Goal: Task Accomplishment & Management: Manage account settings

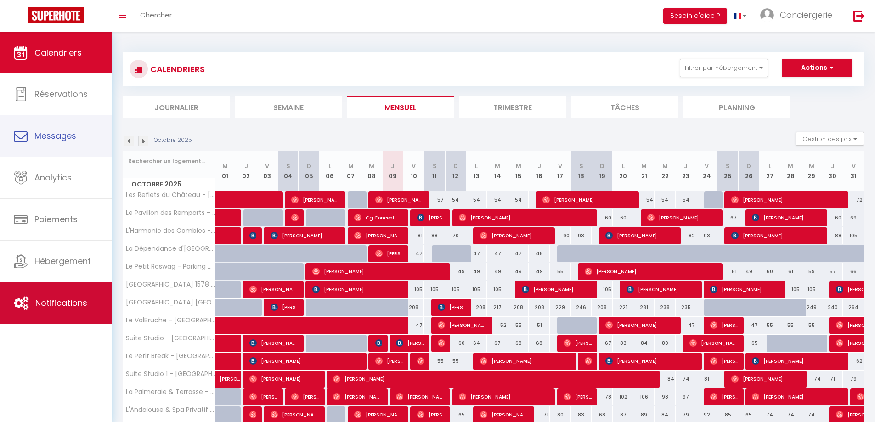
click at [34, 300] on link "Notifications" at bounding box center [56, 303] width 112 height 41
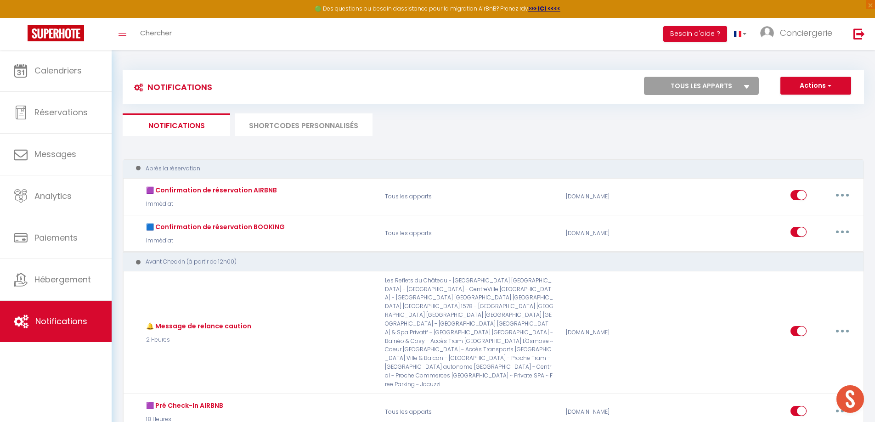
click at [307, 125] on li "SHORTCODES PERSONNALISÉS" at bounding box center [304, 124] width 138 height 23
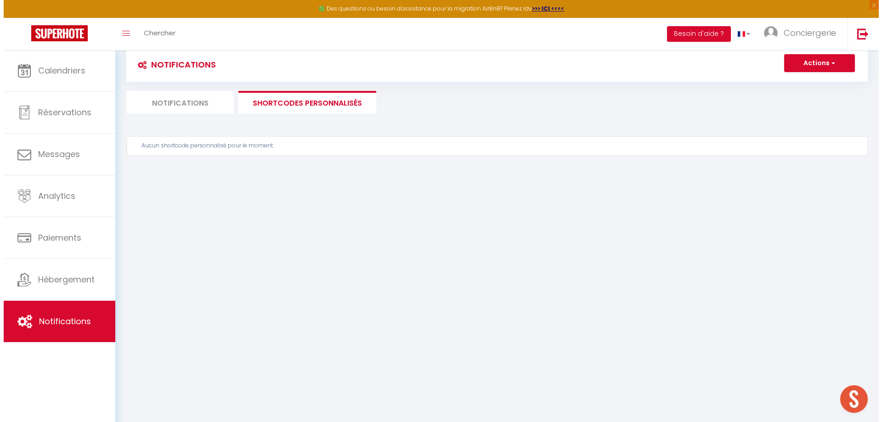
scroll to position [50, 0]
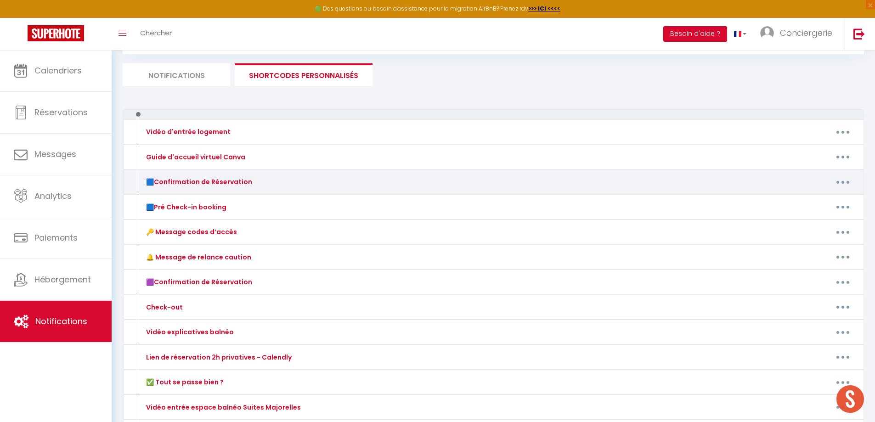
click at [846, 184] on button "button" at bounding box center [843, 182] width 26 height 15
click at [812, 205] on link "Editer" at bounding box center [819, 203] width 68 height 16
type input "🟦Confirmation de Réservation"
type textarea "🟦 Confirmation de Réservation"
type textarea "Loremip [DOLOR:SITAM_CONS], A'eli se doeiusm te inci utlaboreet, do magn Aliqua…"
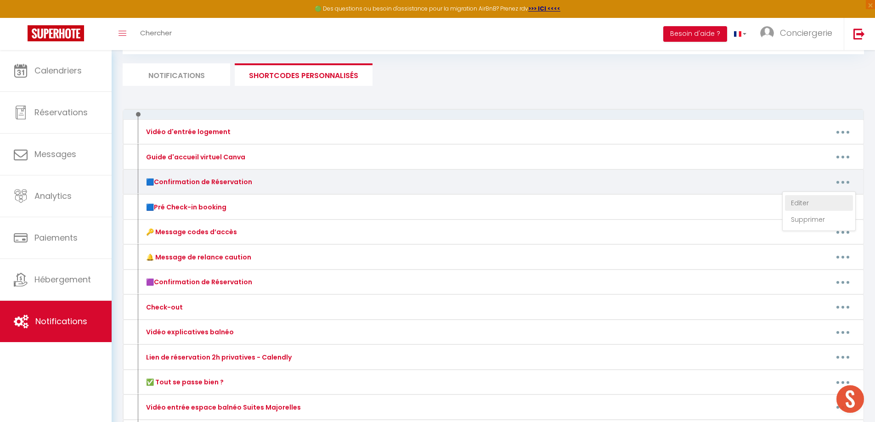
type textarea "Loremip [DOLOR:SITAM_CONS], A'eli se doeiusm te inci utlaboreet, do magn Aliqua…"
type textarea "Loremip [DOLOR:SITAM_CONS],​ A'eli se doeiusm te inci utlaboreet, do magn Aliqu…"
type textarea "Loremip [DOLOR:SITAM_CONS], A'eli se doeiusm te inci utlaboreet, do magn Aliqua…"
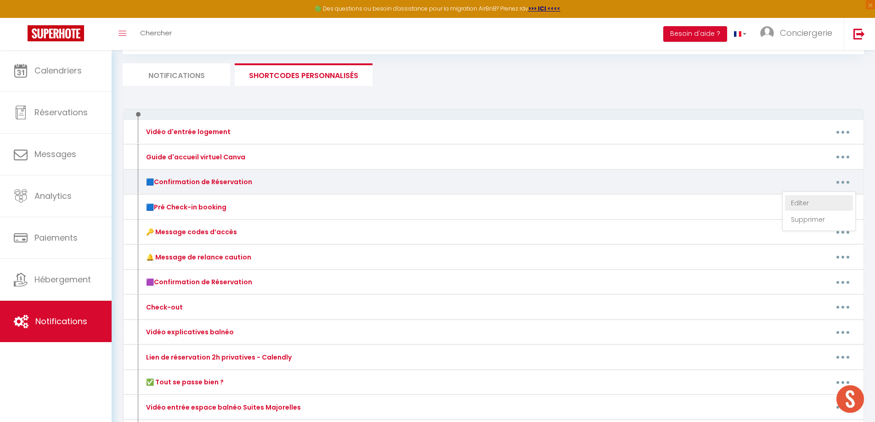
type textarea "Loremip [DOLOR:SITAM_CONS], A'eli se doeiusm te inci utlaboreet, do magn Aliqua…"
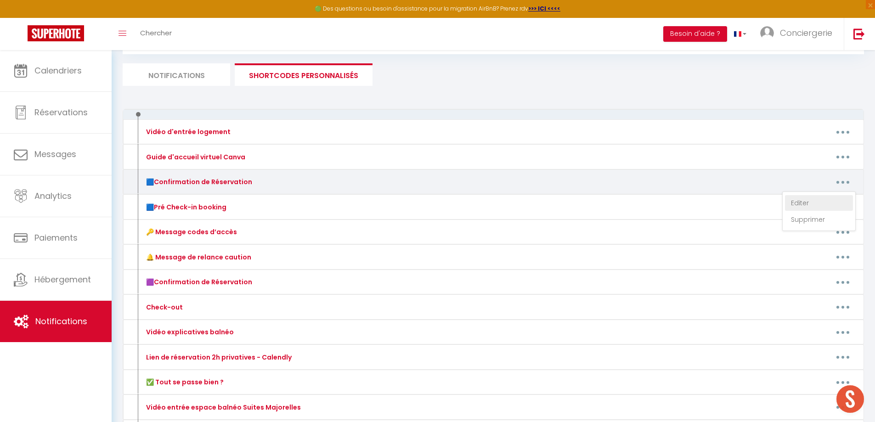
type textarea "Loremip [DOLOR:SITAM_CONS], A'eli se doeiusm te inci utlaboreet, do magn Aliqua…"
type textarea "Loremip [DOLOR:SITAM_CONS]​, A'eli se doeiusm te inci utlaboreet, do magn Aliqu…"
type textarea "Loremip [DOLOR:SITAM_CONS]​, A'eli se doeiusm te inci utlaboreet, do magn [ALIQ…"
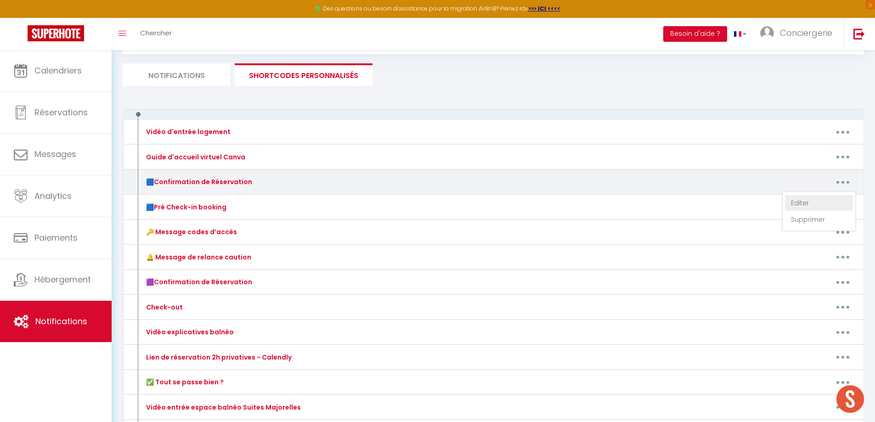
type textarea "Loremip [DOLOR:SITAM_CONS]​, A'eli se doeiusm te inci utlaboreet, do magn Aliqu…"
type textarea "Loremip [DOLOR:SITAM_CONS], A'eli se doeiusm te inci utlaboreet, do magn Aliqua…"
type textarea "Loremip [DOLOR:SITAM_CONS]​, A'eli se doeiusm te inci utlaboreet, do magn Aliqu…"
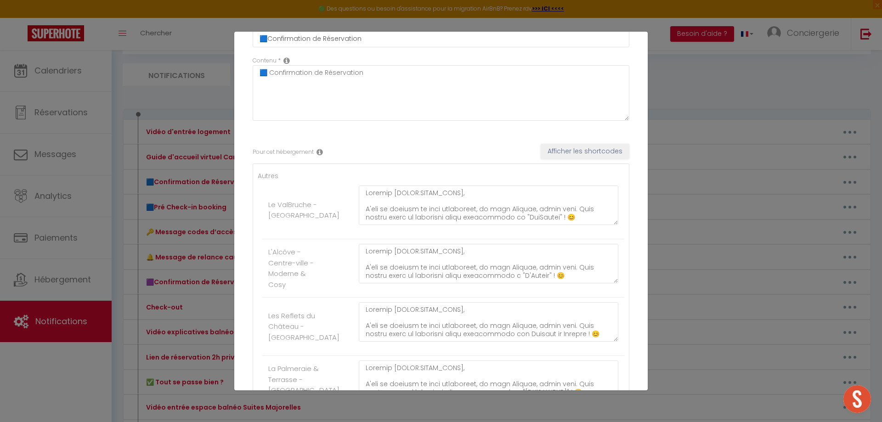
scroll to position [138, 0]
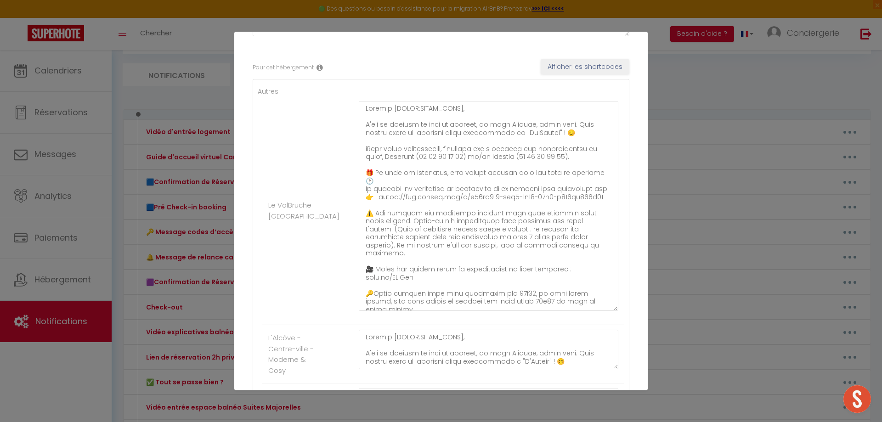
drag, startPoint x: 607, startPoint y: 144, endPoint x: 603, endPoint y: 308, distance: 164.1
click at [603, 308] on textarea at bounding box center [489, 206] width 260 height 210
drag, startPoint x: 409, startPoint y: 203, endPoint x: 437, endPoint y: 208, distance: 27.6
click at [437, 208] on textarea at bounding box center [489, 206] width 260 height 210
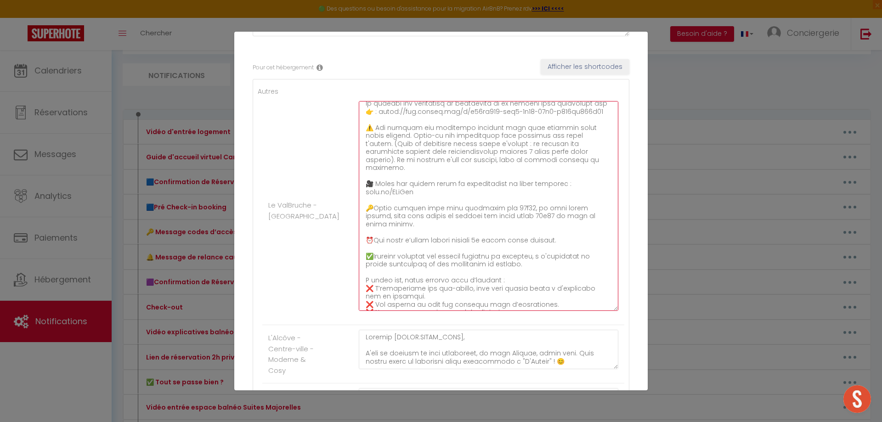
scroll to position [92, 0]
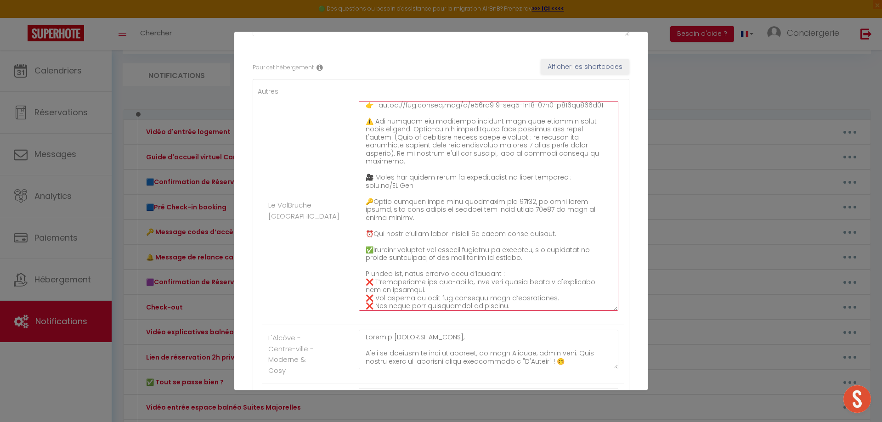
drag, startPoint x: 364, startPoint y: 122, endPoint x: 400, endPoint y: 157, distance: 50.0
click at [399, 157] on textarea at bounding box center [489, 206] width 260 height 210
click at [586, 151] on textarea at bounding box center [489, 206] width 260 height 210
drag, startPoint x: 376, startPoint y: 232, endPoint x: 517, endPoint y: 241, distance: 141.8
click at [517, 241] on textarea at bounding box center [489, 206] width 260 height 210
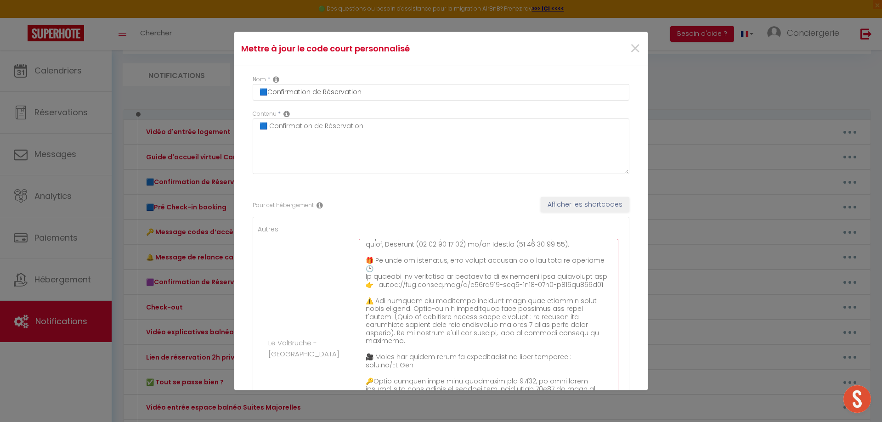
scroll to position [29, 0]
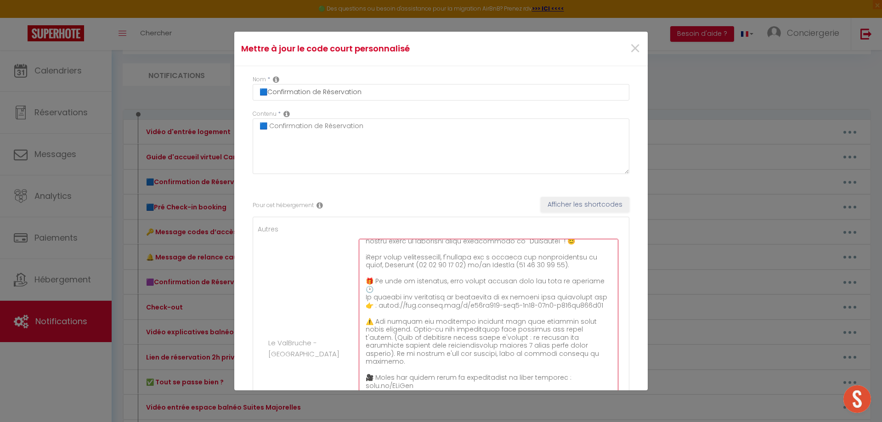
drag, startPoint x: 422, startPoint y: 379, endPoint x: 366, endPoint y: 367, distance: 57.9
click at [366, 367] on textarea at bounding box center [489, 344] width 260 height 210
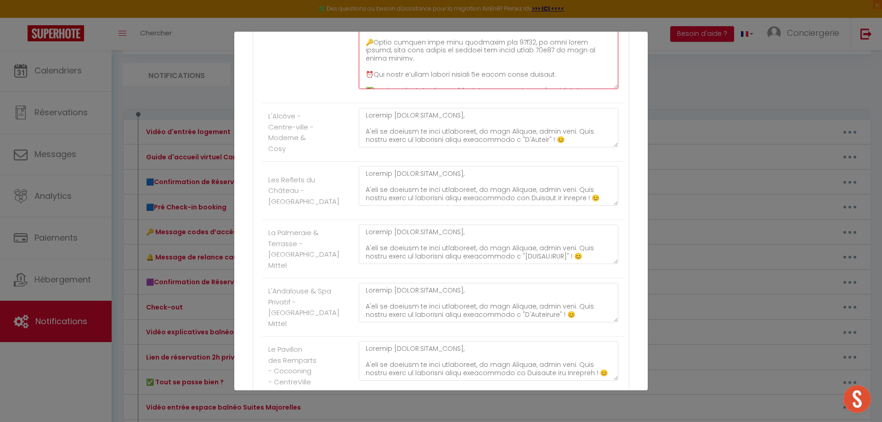
scroll to position [359, 0]
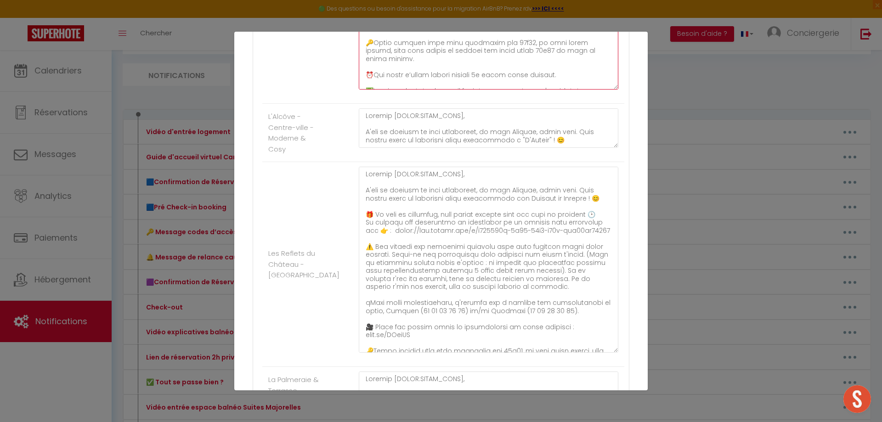
drag, startPoint x: 609, startPoint y: 204, endPoint x: 608, endPoint y: 350, distance: 146.6
click at [608, 350] on textarea at bounding box center [489, 260] width 260 height 186
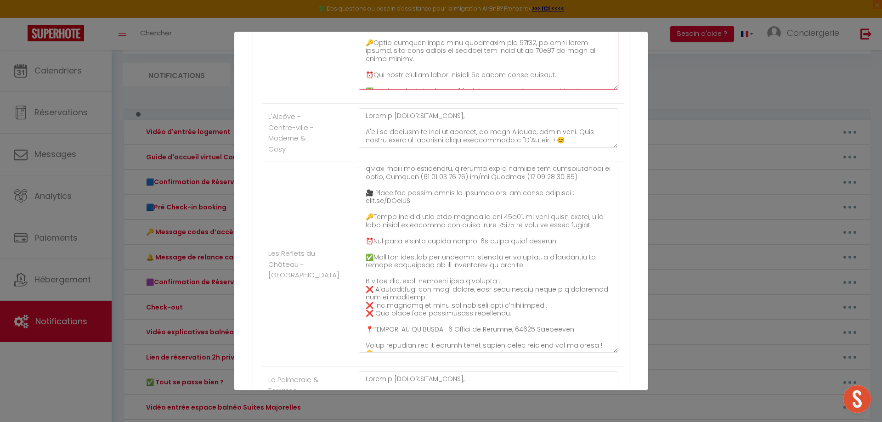
scroll to position [113, 0]
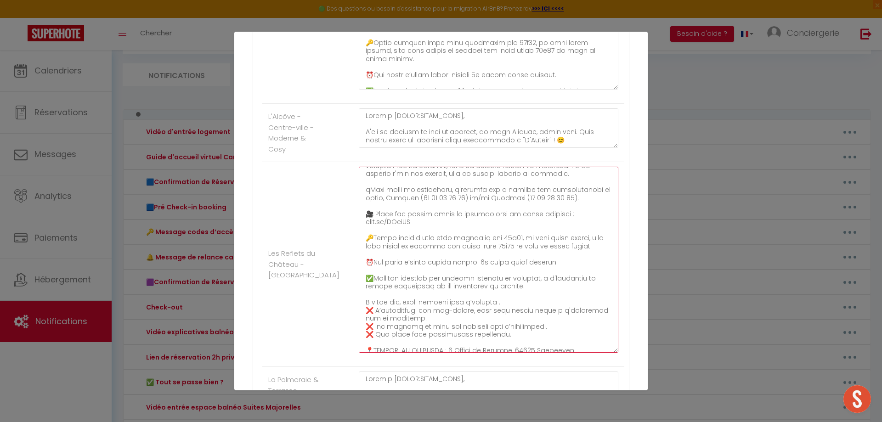
drag, startPoint x: 408, startPoint y: 232, endPoint x: 353, endPoint y: 231, distance: 54.2
click at [353, 231] on div at bounding box center [489, 264] width 272 height 195
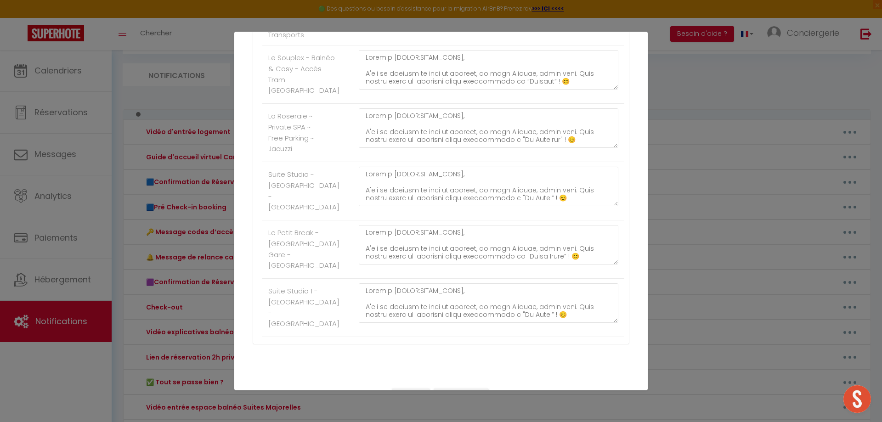
scroll to position [1517, 0]
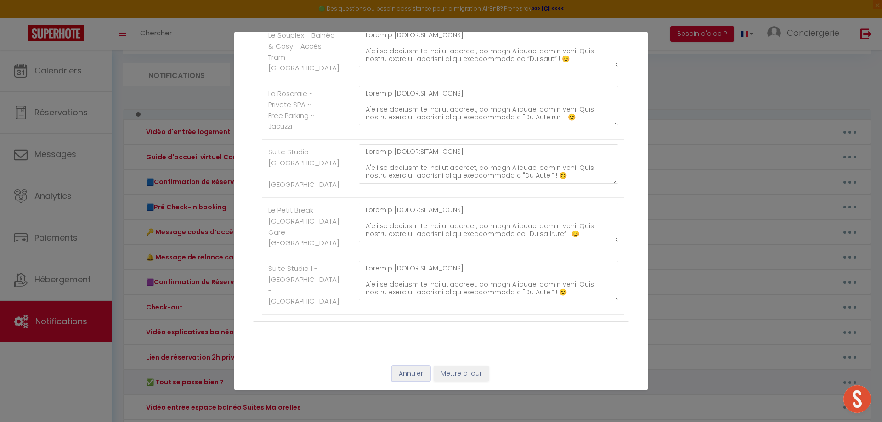
click at [405, 370] on button "Annuler" at bounding box center [411, 374] width 38 height 16
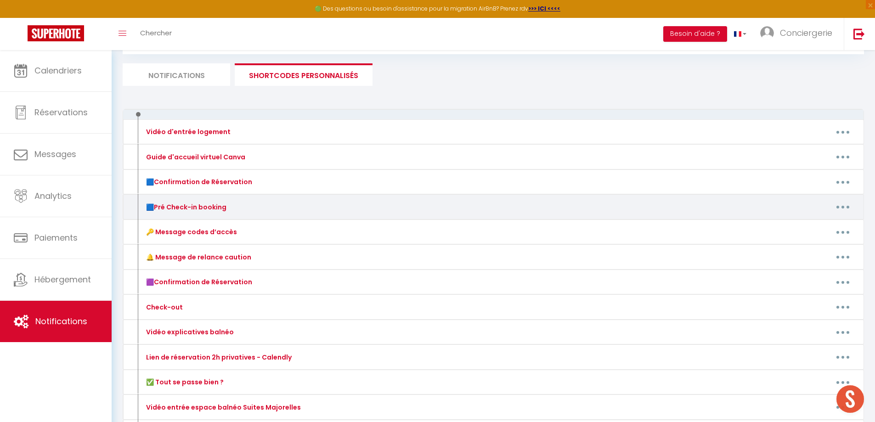
click at [849, 202] on button "button" at bounding box center [843, 207] width 26 height 15
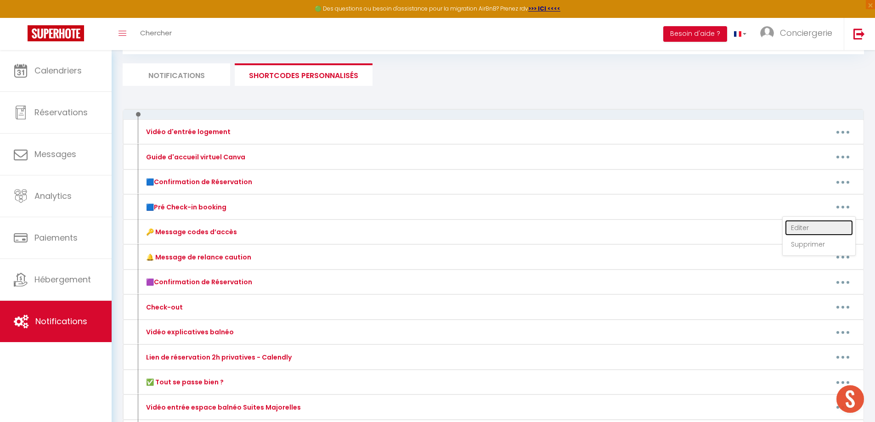
click at [824, 224] on link "Editer" at bounding box center [819, 228] width 68 height 16
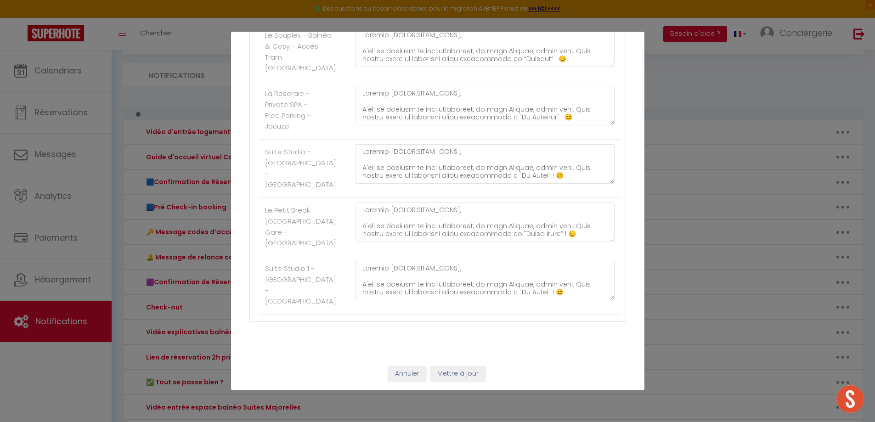
type input "🟦Pré Check-in booking"
type textarea "Pré Check-in Booking"
type textarea "Loremip [DOLOR:SITAM_CONS]​, 🎉 Adipi elitse doeiusmo tempor, in utla etdolo mag…"
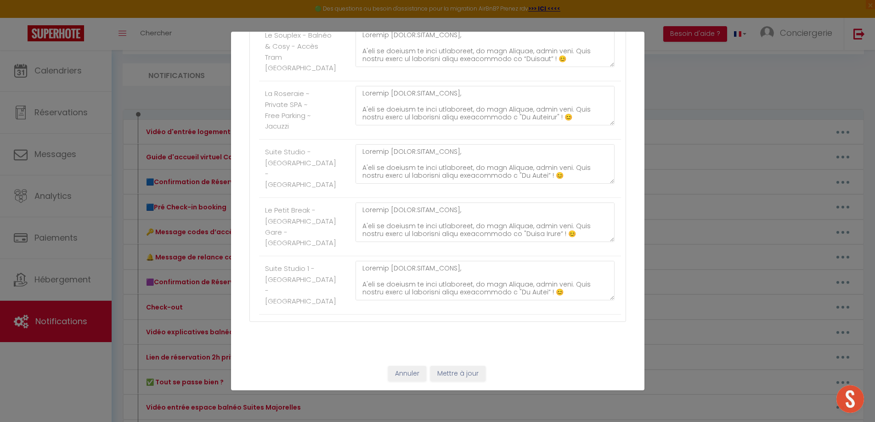
type textarea "Loremip [DOLOR:SITAM_CONS]​, 🎉 Adipi elitse doeiusmo tempor, in utla etdolo mag…"
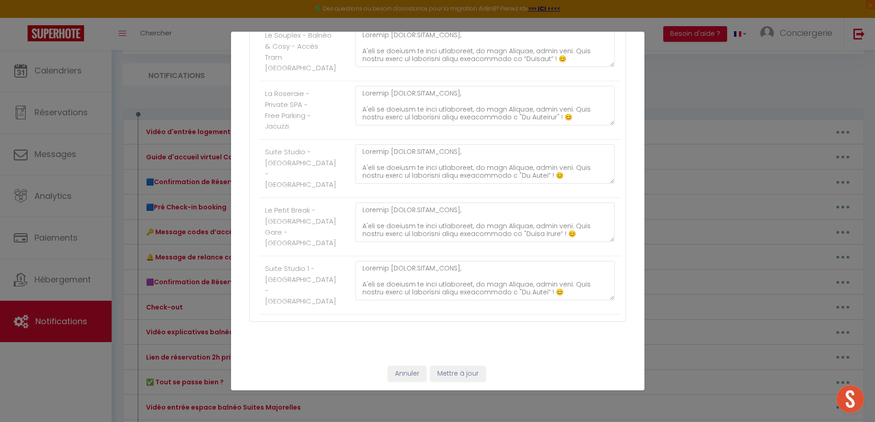
type textarea "Loremip [DOLOR:SITAM_CONS]​, 🎉 Adipi elitse doeiusmo tempor, in utla etdolo mag…"
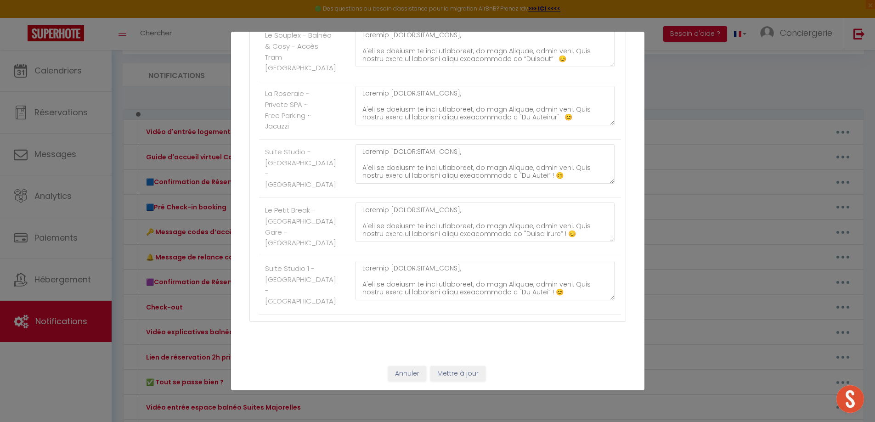
type textarea "Loremip [DOLOR:SITAM_CONS]​, 🎉 Adipi elitse doeiusmo tempor, in utla etdolo mag…"
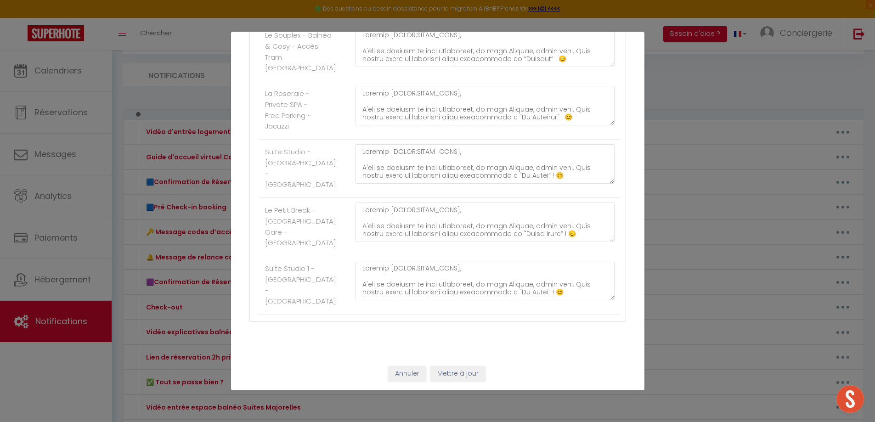
type textarea "Loremip [DOLOR:SITAM_CONS]​, 🎉 Adipi elitse doeiusmo tempor, in utla etdolo mag…"
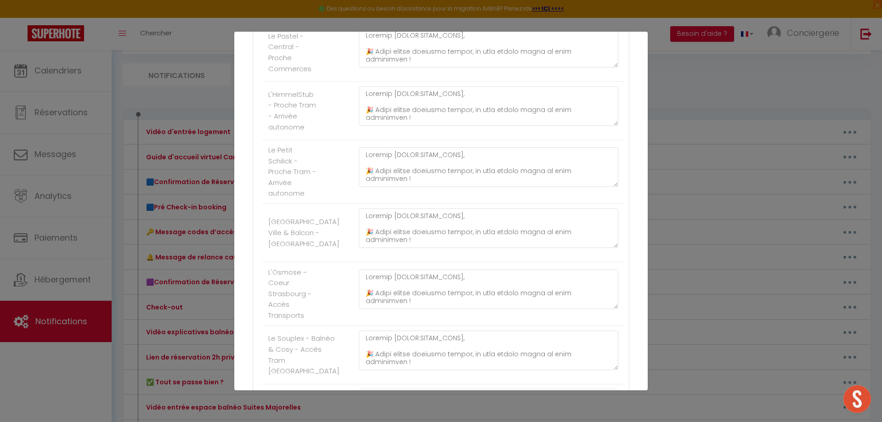
scroll to position [1149, 0]
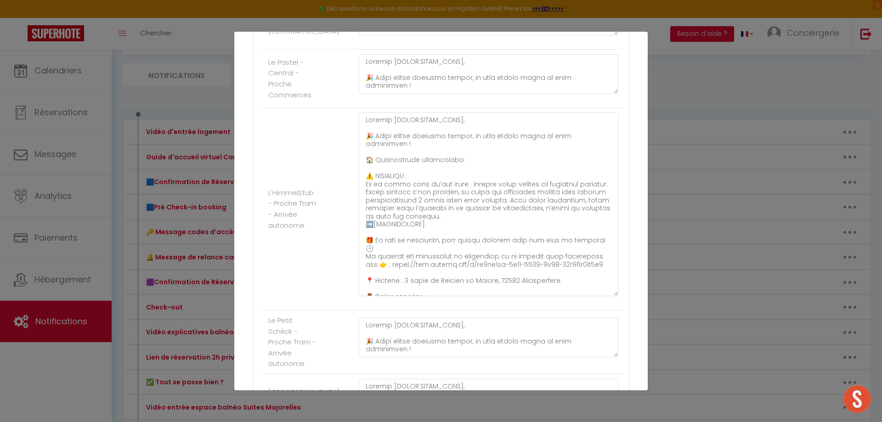
drag, startPoint x: 607, startPoint y: 210, endPoint x: 608, endPoint y: 323, distance: 113.0
click at [608, 296] on textarea at bounding box center [489, 205] width 260 height 184
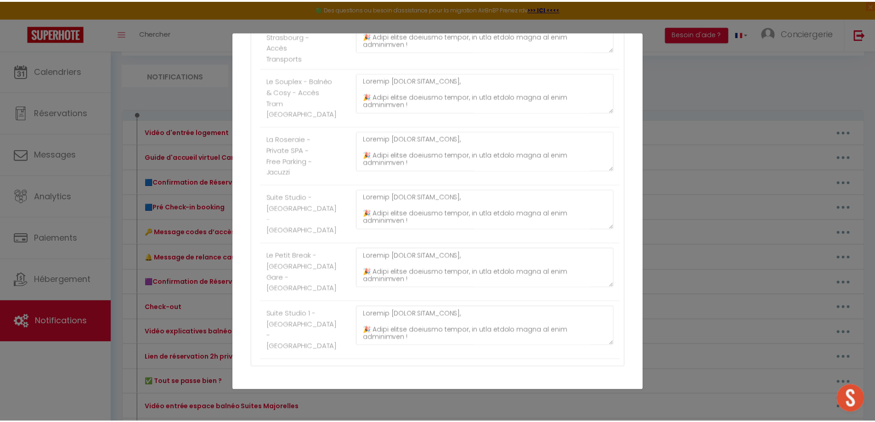
scroll to position [1656, 0]
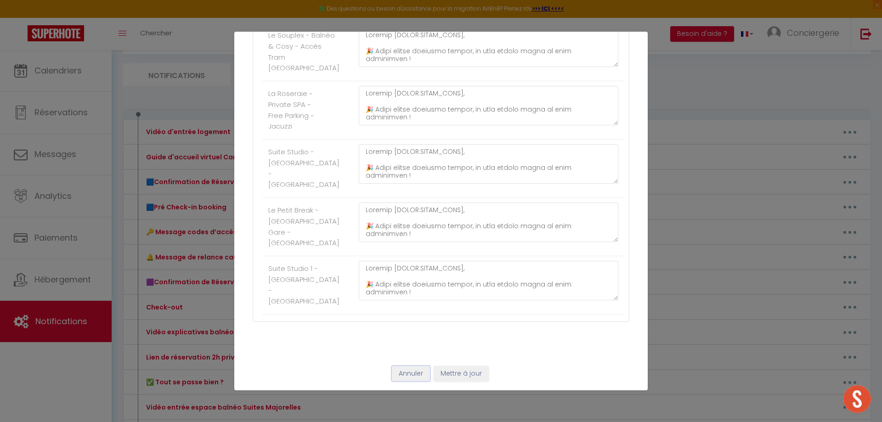
click at [403, 373] on button "Annuler" at bounding box center [411, 374] width 38 height 16
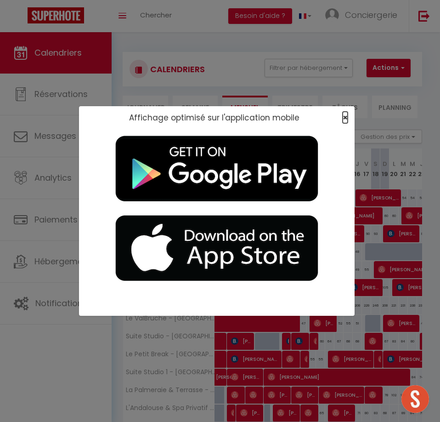
click at [345, 116] on span "×" at bounding box center [345, 117] width 5 height 11
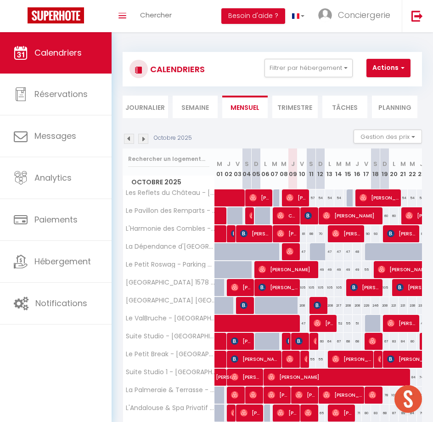
click at [40, 332] on div "Calendriers Réservations Messages Analytics Paiements Hébergement Notifications" at bounding box center [56, 227] width 112 height 391
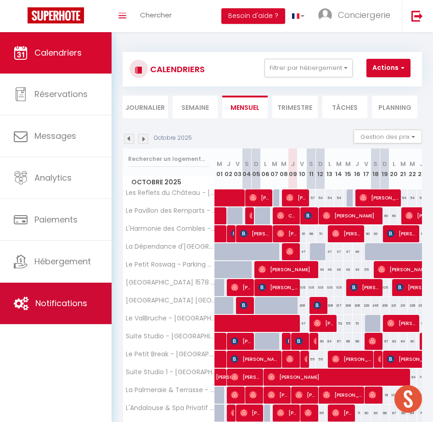
click at [51, 313] on link "Notifications" at bounding box center [56, 303] width 112 height 41
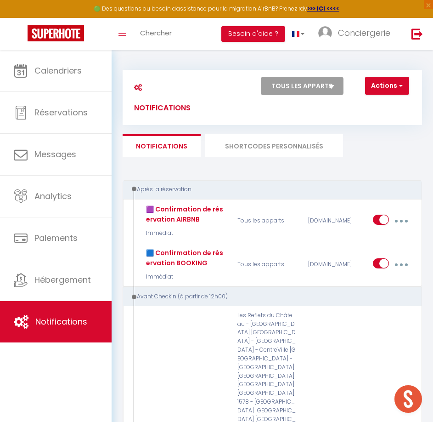
click at [282, 155] on li "SHORTCODES PERSONNALISÉS" at bounding box center [274, 145] width 138 height 23
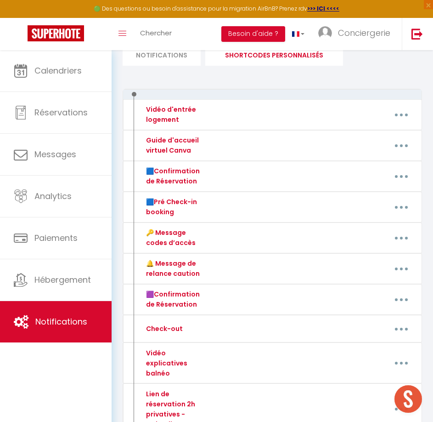
scroll to position [92, 0]
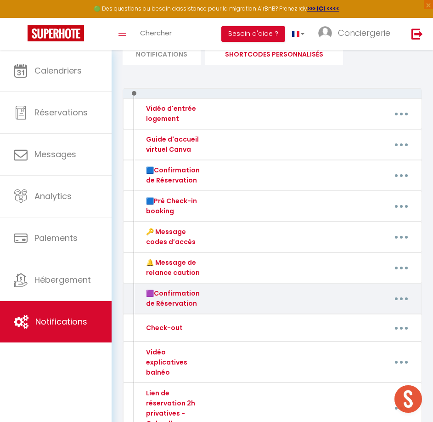
click at [400, 297] on icon "button" at bounding box center [401, 298] width 3 height 3
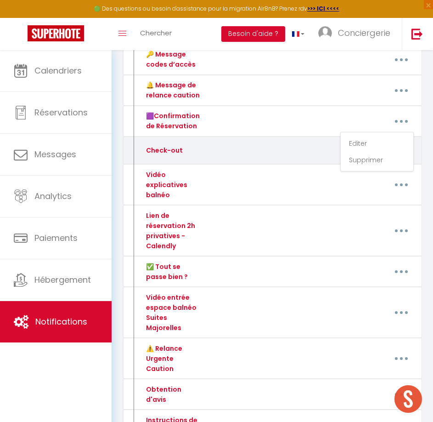
scroll to position [276, 0]
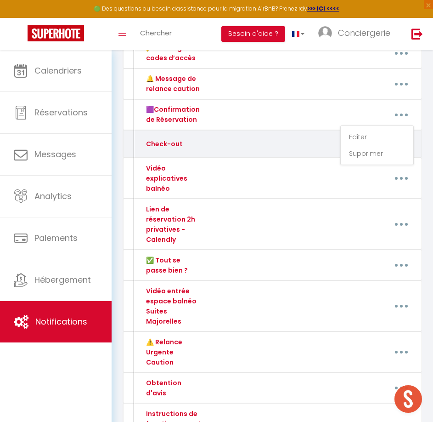
click at [312, 146] on div "Editer Supprimer" at bounding box center [314, 143] width 212 height 17
click at [405, 147] on button "button" at bounding box center [402, 143] width 24 height 17
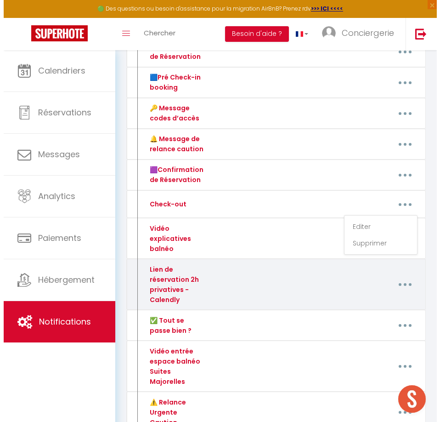
scroll to position [230, 0]
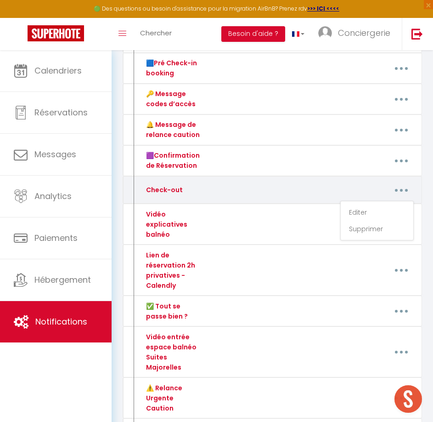
click at [402, 191] on icon "button" at bounding box center [401, 190] width 3 height 3
click at [403, 191] on icon "button" at bounding box center [401, 190] width 3 height 3
click at [385, 211] on link "Editer" at bounding box center [377, 212] width 68 height 16
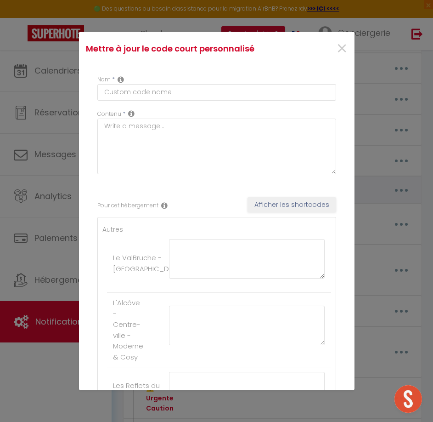
type input "Check-out"
type textarea "Check-out"
type textarea "Bonjour [GUEST:FIRST_NAME]​​, ⏰ Il est bientôt l’heure du départ ! Nous espéron…"
type textarea "Bonjour [GUEST:FIRST_NAME], ⏰ Il est bientôt l’heure du départ ! Nous espérons …"
type textarea "Bonjour [GUEST:FIRST_NAME]​​, ⏰ Il est bientôt l’heure du départ ! Nous espéron…"
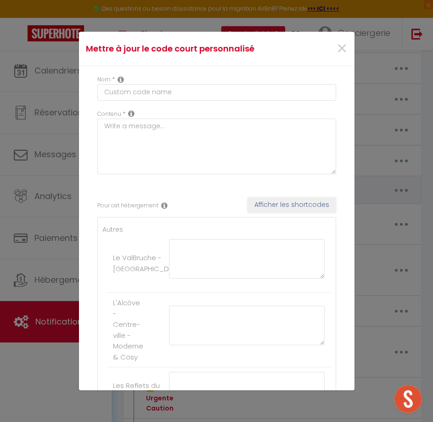
type textarea "Bonjour [GUEST:FIRST_NAME]​​, ⏰ Il est bientôt l’heure du départ ! Nous espéron…"
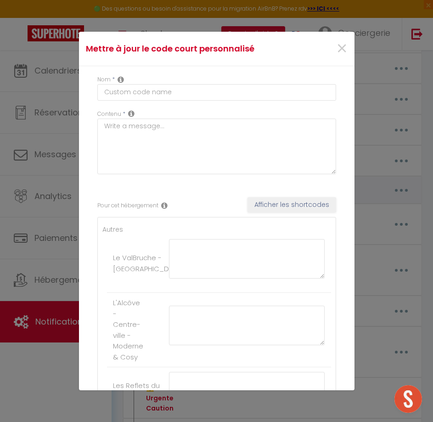
type textarea "Bonjour [GUEST:FIRST_NAME]​​, ⏰ Il est bientôt l’heure du départ ! Nous espéron…"
type textarea "Bonjour [GUEST:FIRST_NAME], ⏰ Il est bientôt l’heure du départ ! Nous espérons …"
type textarea "Bonjour [GUEST:FIRST_NAME]​​, ⏰ Il est bientôt l’heure du départ ! Nous espéron…"
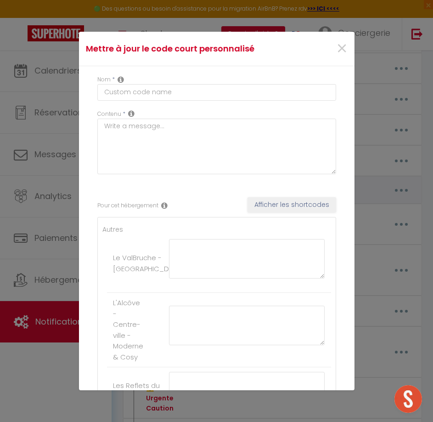
type textarea "Bonjour [GUEST:FIRST_NAME]​​, ⏰ Il est bientôt l’heure du départ ! Nous espéron…"
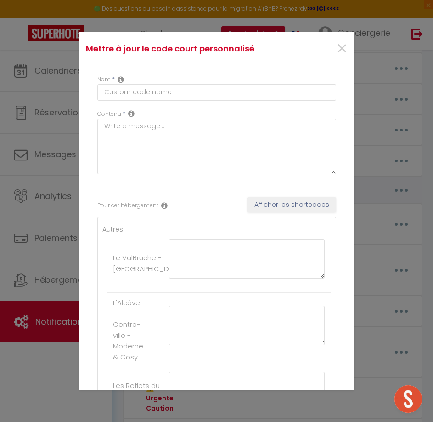
type textarea "Bonjour [GUEST:FIRST_NAME]​​, ⏰ Il est bientôt l’heure du départ ! Nous espéron…"
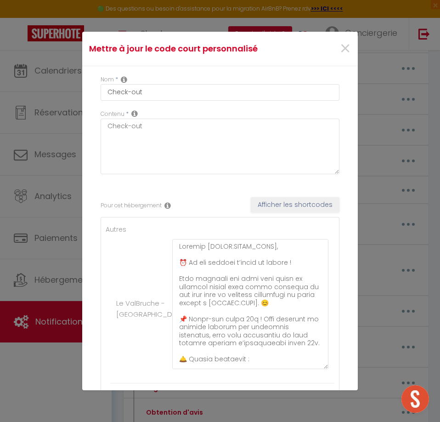
drag, startPoint x: 318, startPoint y: 283, endPoint x: 281, endPoint y: 361, distance: 86.9
click at [316, 369] on textarea at bounding box center [250, 304] width 156 height 130
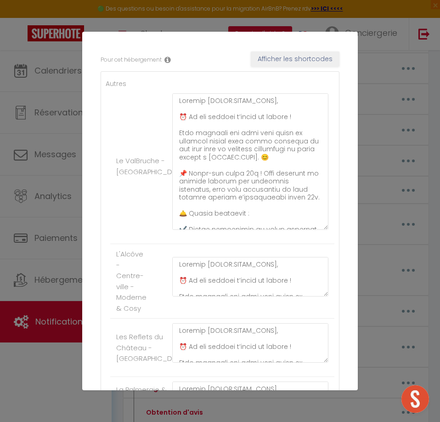
scroll to position [184, 0]
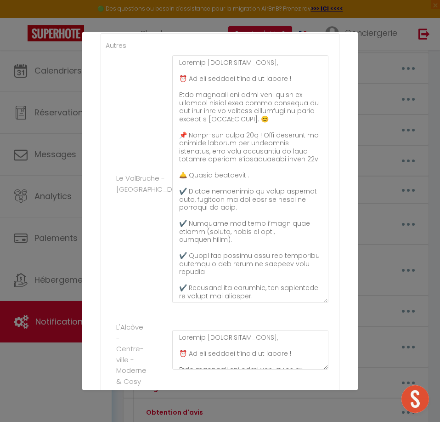
drag, startPoint x: 316, startPoint y: 198, endPoint x: 318, endPoint y: 314, distance: 115.8
click at [318, 303] on textarea at bounding box center [250, 179] width 156 height 248
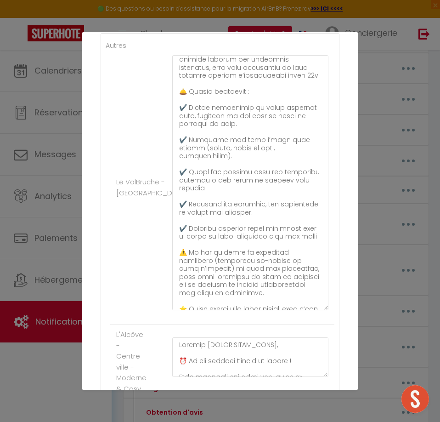
scroll to position [92, 0]
